Goal: Task Accomplishment & Management: Use online tool/utility

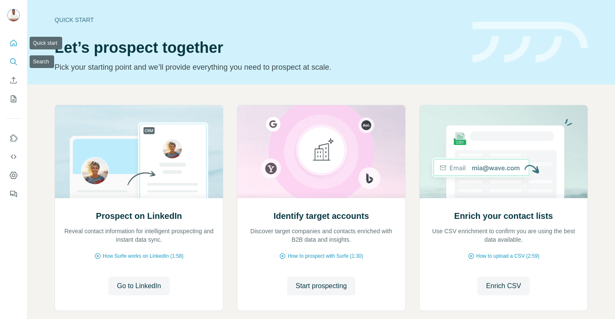
click at [13, 61] on icon "Search" at bounding box center [13, 61] width 8 height 8
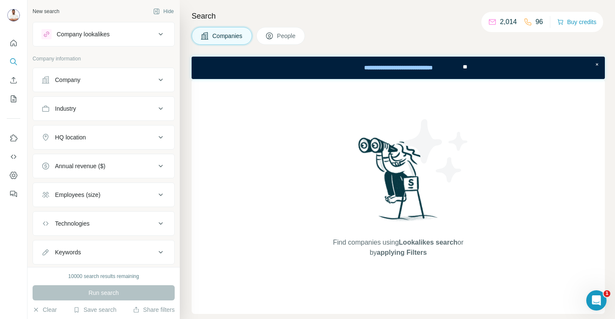
click at [85, 81] on div "Company" at bounding box center [98, 80] width 114 height 8
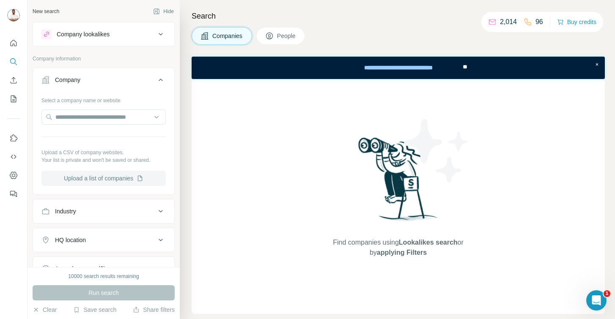
scroll to position [124, 0]
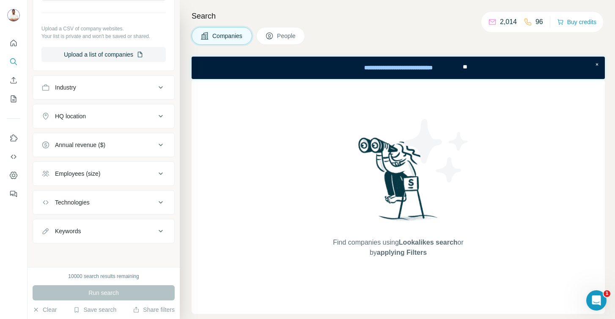
click at [95, 203] on div "Technologies" at bounding box center [98, 202] width 114 height 8
click at [88, 223] on input "text" at bounding box center [103, 223] width 124 height 15
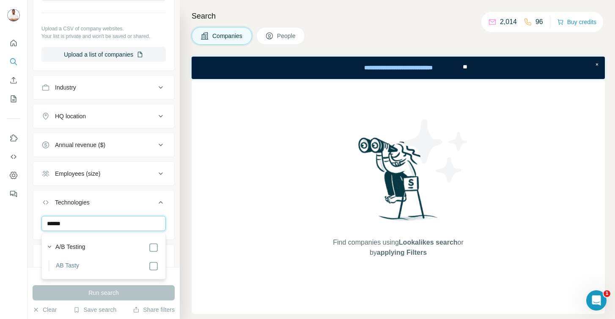
type input "******"
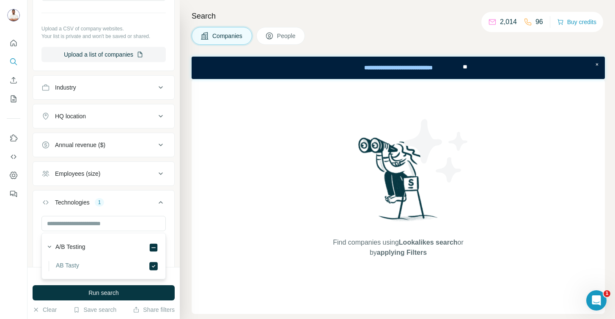
click at [187, 233] on div "Search Companies People Find companies using Lookalikes search or by applying F…" at bounding box center [397, 159] width 435 height 319
click at [66, 119] on div "HQ location" at bounding box center [70, 116] width 31 height 8
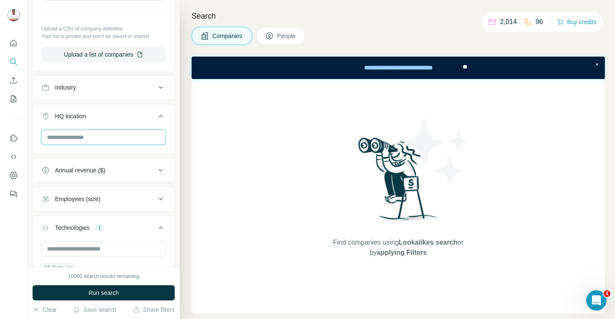
click at [78, 136] on input "text" at bounding box center [103, 137] width 124 height 15
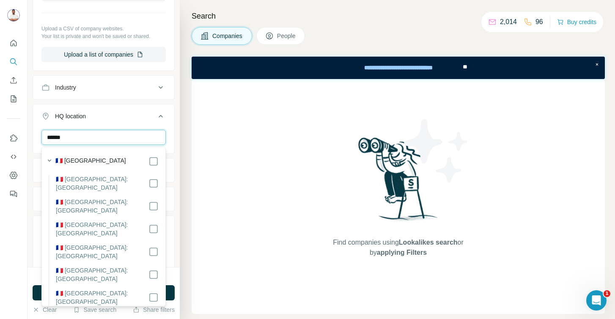
type input "******"
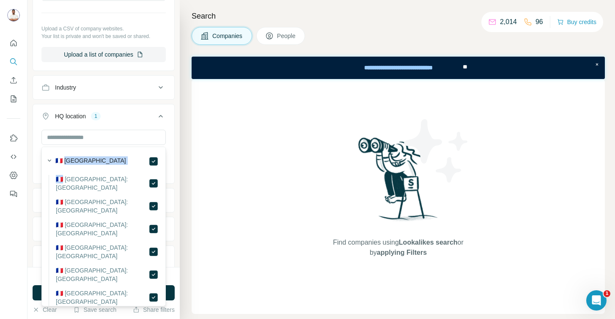
click at [184, 148] on div "Search Companies People Find companies using Lookalikes search or by applying F…" at bounding box center [397, 159] width 435 height 319
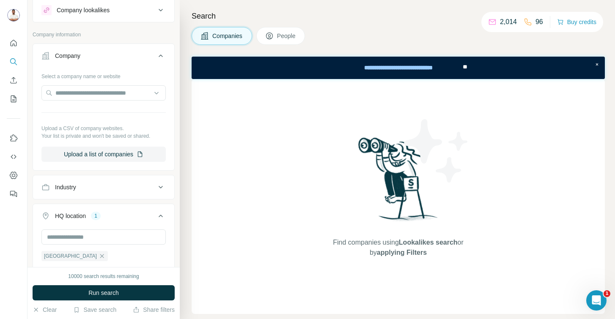
scroll to position [170, 0]
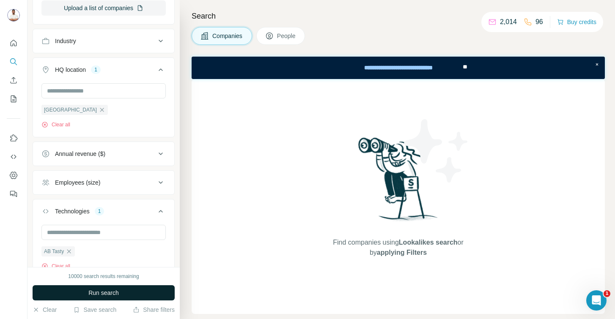
click at [98, 294] on span "Run search" at bounding box center [103, 293] width 30 height 8
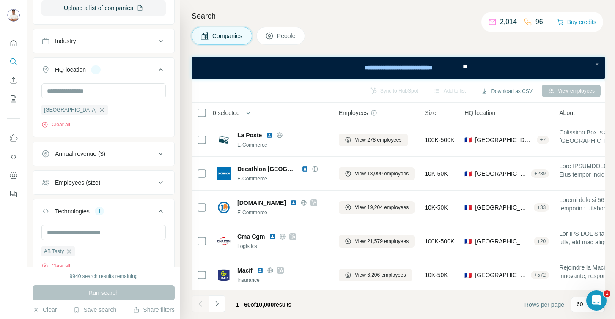
click at [86, 205] on button "Technologies 1" at bounding box center [103, 213] width 141 height 24
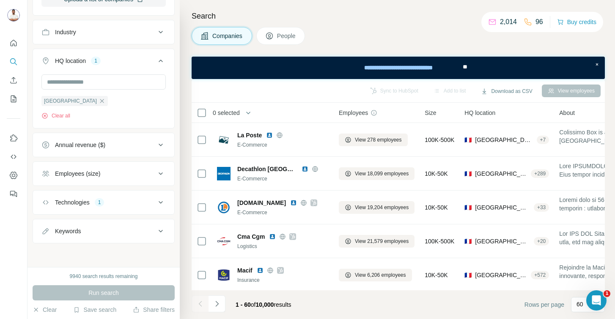
scroll to position [160, 0]
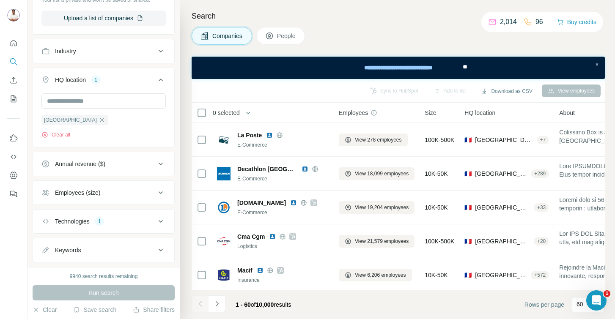
click at [79, 246] on button "Keywords" at bounding box center [103, 250] width 141 height 20
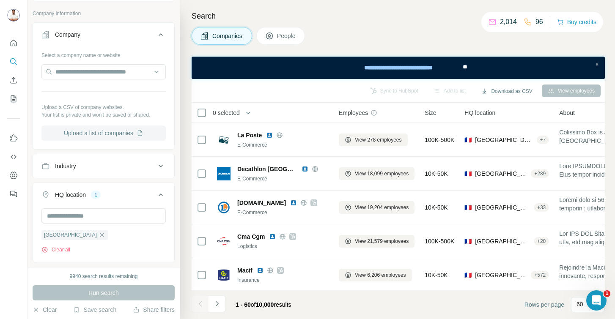
scroll to position [51, 0]
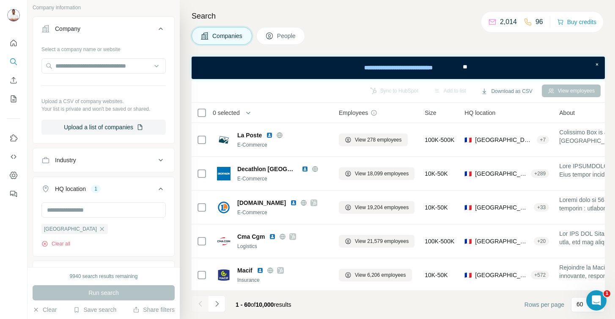
click at [97, 164] on div "Industry" at bounding box center [98, 160] width 114 height 8
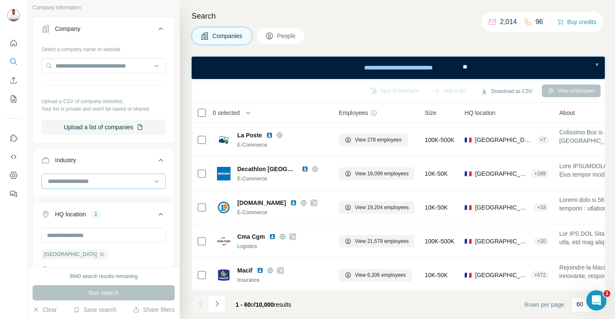
click at [94, 183] on input at bounding box center [99, 181] width 104 height 9
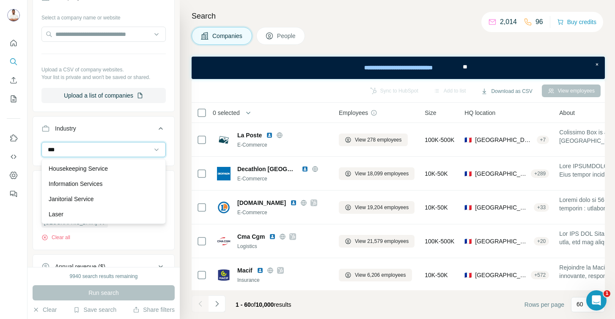
type input "****"
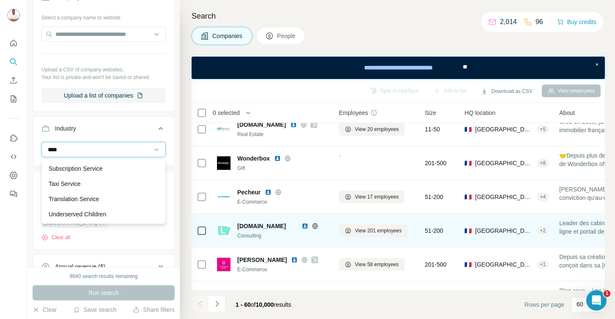
scroll to position [829, 0]
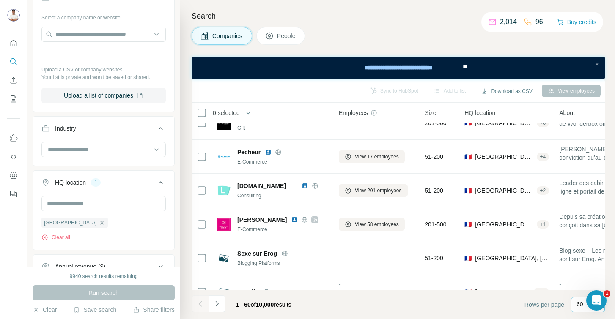
click at [582, 303] on p "60" at bounding box center [579, 304] width 7 height 8
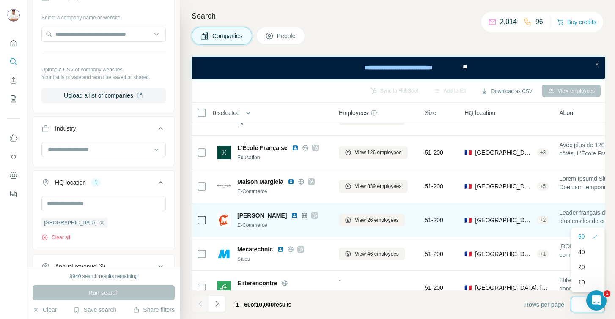
scroll to position [1514, 0]
